Goal: Transaction & Acquisition: Obtain resource

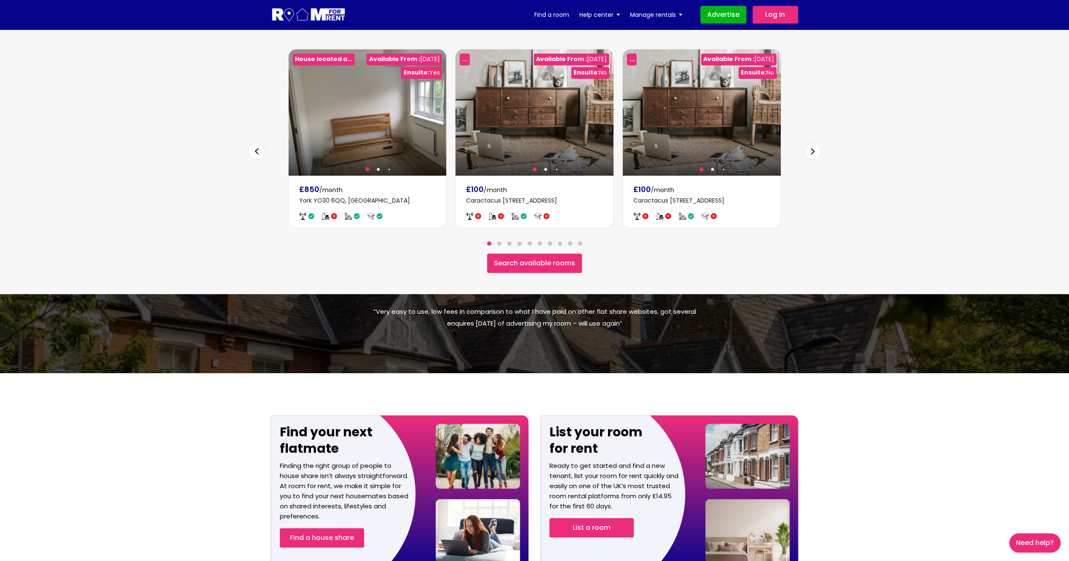
scroll to position [320, 0]
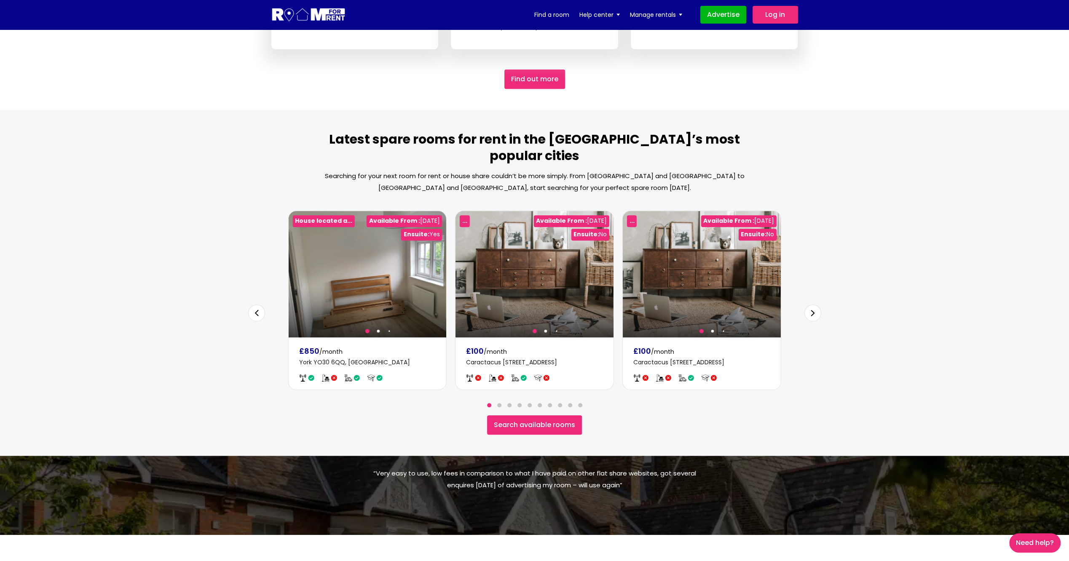
click at [540, 415] on link "Search available rooms" at bounding box center [534, 424] width 95 height 19
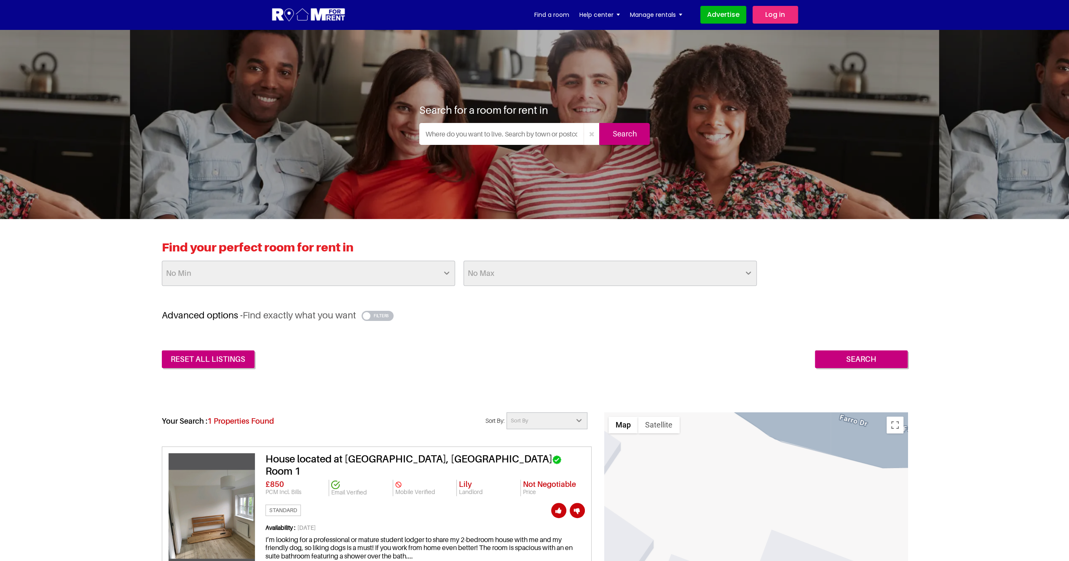
click at [447, 274] on select "No Min £25 £50 £75 £100 £125 £150 £175 £200 £225 £250 £275 £300 £325 £350 £375 …" at bounding box center [308, 273] width 293 height 25
select select "25"
click at [162, 261] on select "No Min £25 £50 £75 £100 £125 £150 £175 £200 £225 £250 £275 £300 £325 £350 £375 …" at bounding box center [308, 273] width 293 height 25
click at [751, 274] on select "No Max £50 £75 £100 £125 £150 £175 £200 £225 £250 £275 £300 £325 £350 £375 £400…" at bounding box center [610, 273] width 293 height 25
click at [464, 261] on select "No Max £50 £75 £100 £125 £150 £175 £200 £225 £250 £275 £300 £325 £350 £375 £400…" at bounding box center [610, 273] width 293 height 25
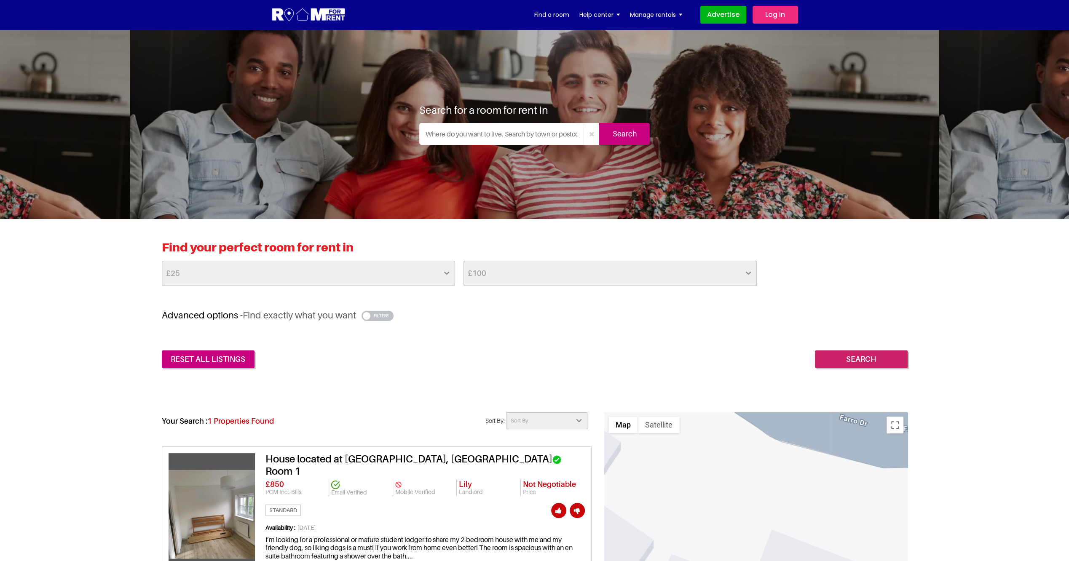
click at [847, 363] on input "Search" at bounding box center [861, 360] width 93 height 18
click at [748, 271] on select "No Max £50 £75 £100 £125 £150 £175 £200 £225 £250 £275 £300 £325 £350 £375 £400…" at bounding box center [610, 273] width 293 height 25
select select "500"
click at [464, 261] on select "No Max £50 £75 £100 £125 £150 £175 £200 £225 £250 £275 £300 £325 £350 £375 £400…" at bounding box center [610, 273] width 293 height 25
click at [880, 359] on input "Search" at bounding box center [861, 360] width 93 height 18
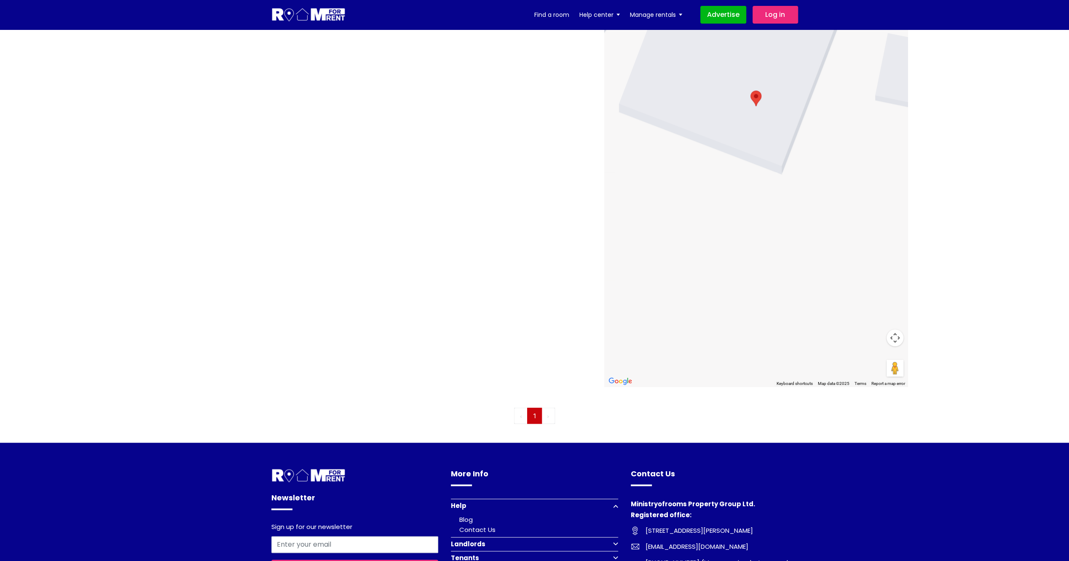
scroll to position [590, 0]
